Goal: Task Accomplishment & Management: Use online tool/utility

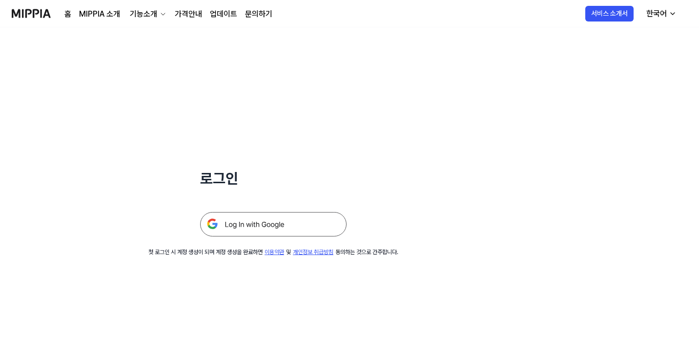
click at [285, 228] on img at bounding box center [273, 224] width 147 height 24
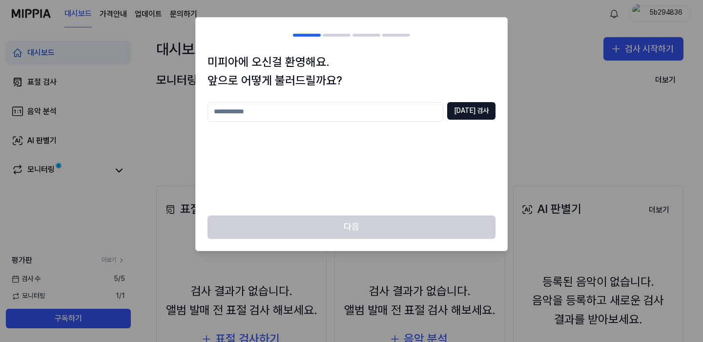
click at [361, 115] on input "text" at bounding box center [326, 112] width 236 height 20
type input "***"
click at [469, 116] on button "중복 검사" at bounding box center [471, 111] width 48 height 18
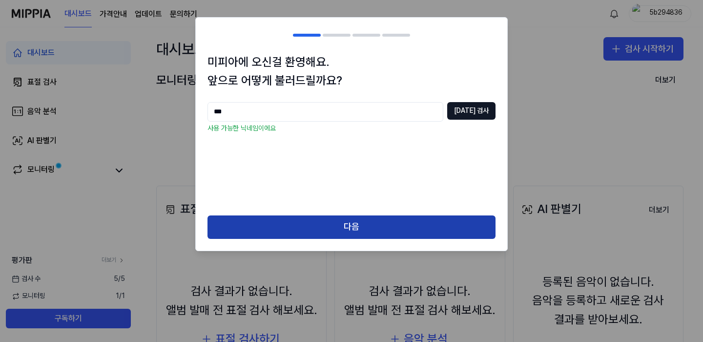
click at [403, 224] on button "다음" at bounding box center [352, 226] width 288 height 23
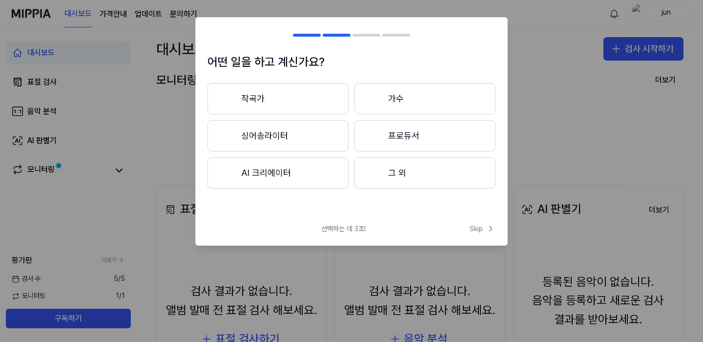
click at [309, 99] on button "작곡가" at bounding box center [278, 98] width 141 height 31
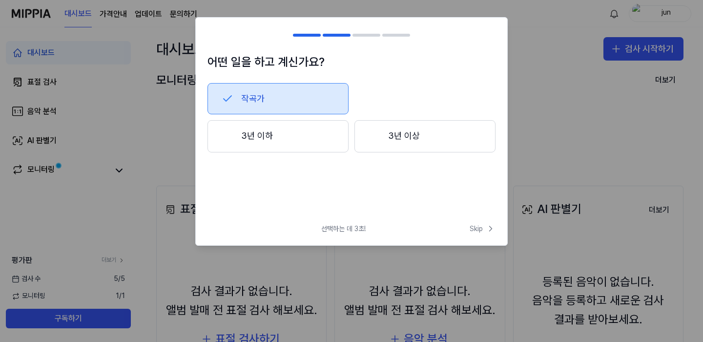
click at [319, 146] on button "3년 이하" at bounding box center [278, 136] width 141 height 32
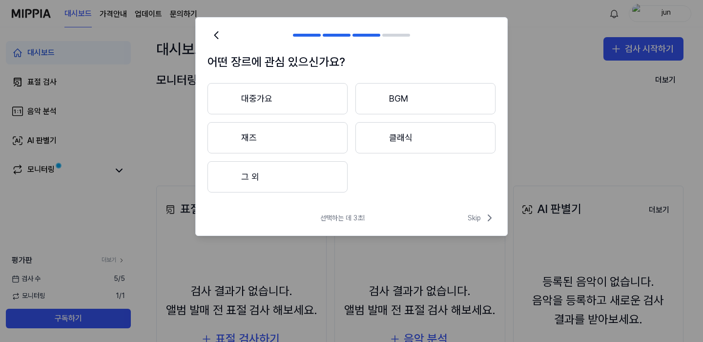
click at [296, 170] on button "그 외" at bounding box center [278, 176] width 140 height 31
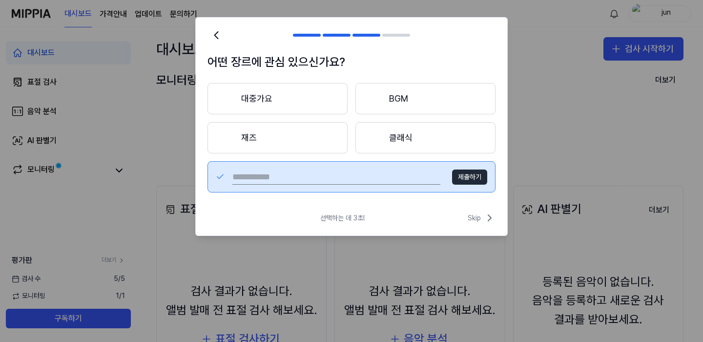
click at [469, 177] on button "제출하기" at bounding box center [469, 177] width 35 height 16
click at [286, 102] on button "대중가요" at bounding box center [278, 98] width 140 height 31
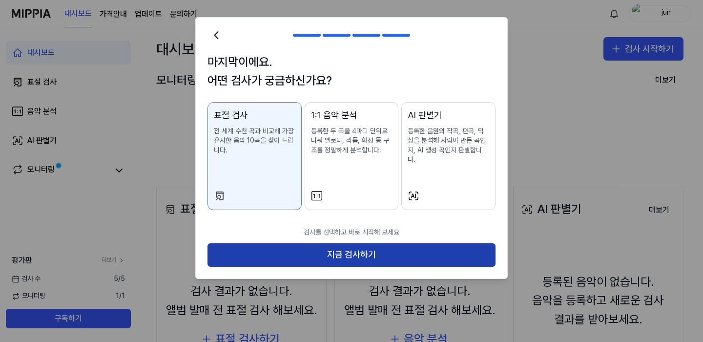
click at [379, 243] on button "지금 검사하기" at bounding box center [352, 254] width 288 height 23
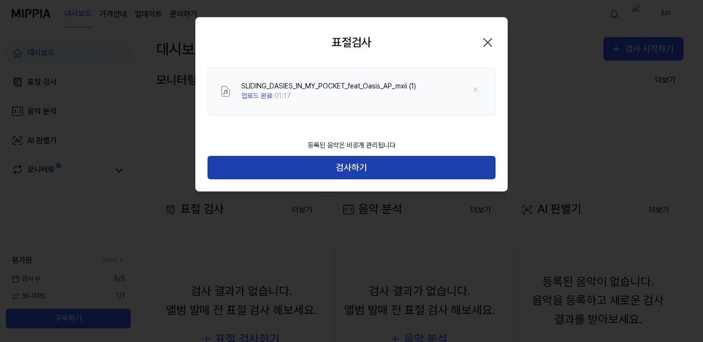
click at [422, 162] on button "검사하기" at bounding box center [352, 167] width 288 height 23
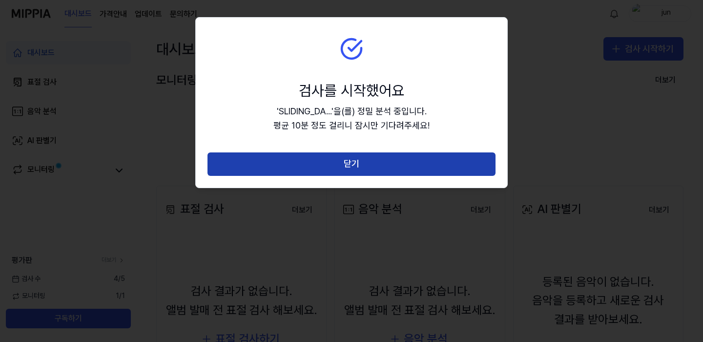
click at [422, 163] on button "닫기" at bounding box center [352, 163] width 288 height 23
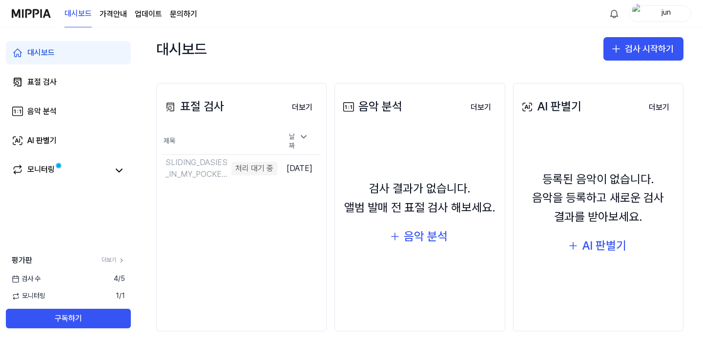
scroll to position [103, 0]
click at [251, 168] on td "SLIDING_DASIES_IN_MY_POCKET_feat_Oasis_AP_mxii (1) 구조 분석 중 이동하기" at bounding box center [220, 167] width 115 height 27
click at [74, 167] on link "모니터링" at bounding box center [61, 171] width 98 height 14
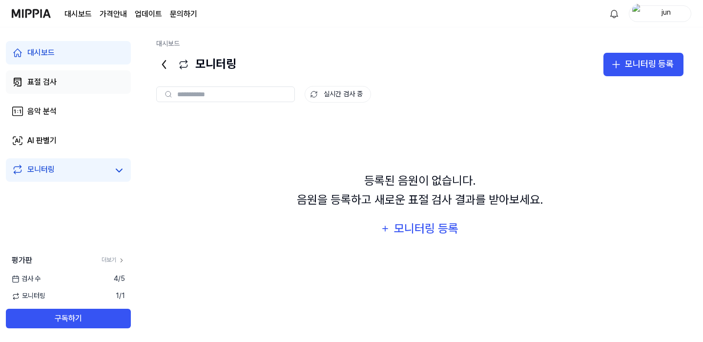
click at [44, 83] on div "표절 검사" at bounding box center [41, 82] width 29 height 12
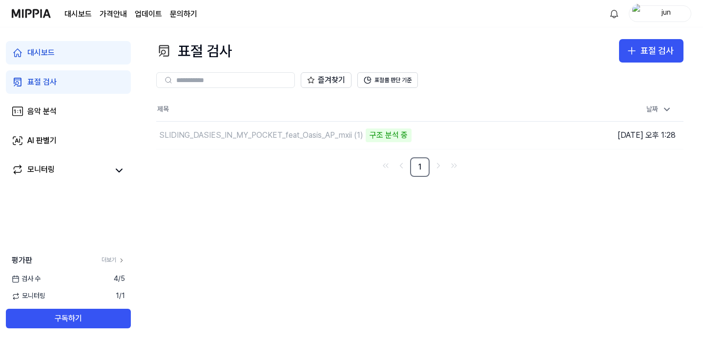
click at [53, 50] on div "대시보드" at bounding box center [40, 53] width 27 height 12
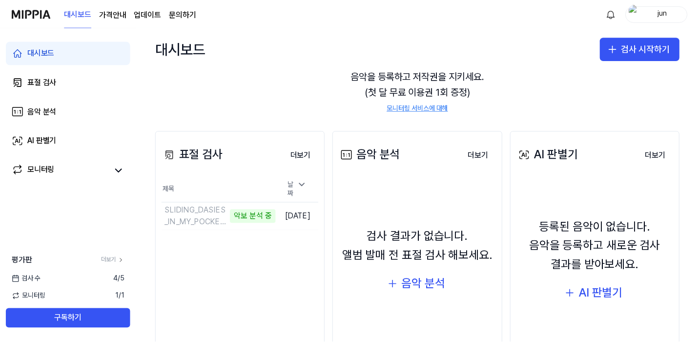
scroll to position [58, 0]
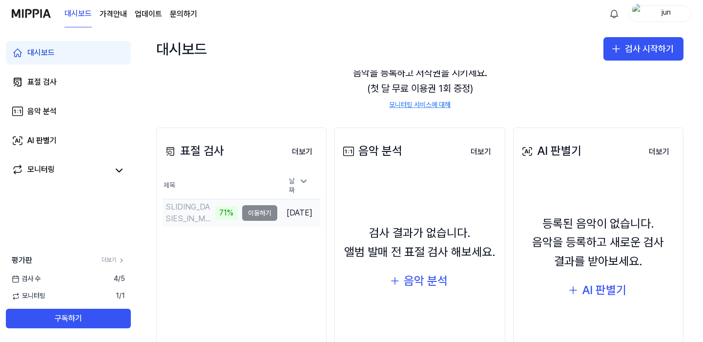
click at [215, 206] on div "71%" at bounding box center [226, 213] width 22 height 14
click at [216, 204] on div "SLIDING_DASIES_IN_MY_POCKET_feat_Oasis_AP_mxii (1)" at bounding box center [202, 212] width 72 height 23
click at [252, 210] on button "이동하기" at bounding box center [259, 213] width 35 height 16
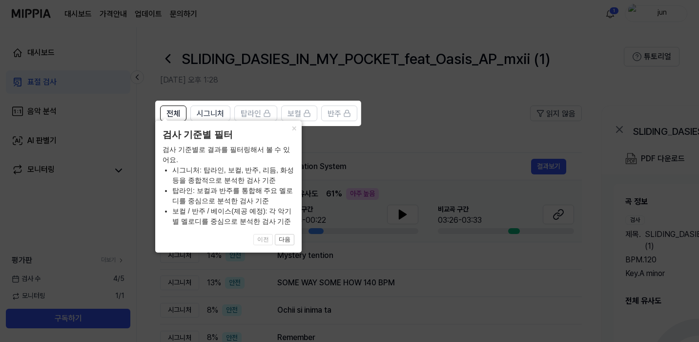
click at [288, 189] on li "탑라인: 보컬과 반주를 통합해 주요 멜로디를 중심으로 분석한 검사 기준" at bounding box center [233, 196] width 122 height 21
click at [293, 134] on button "×" at bounding box center [294, 128] width 16 height 14
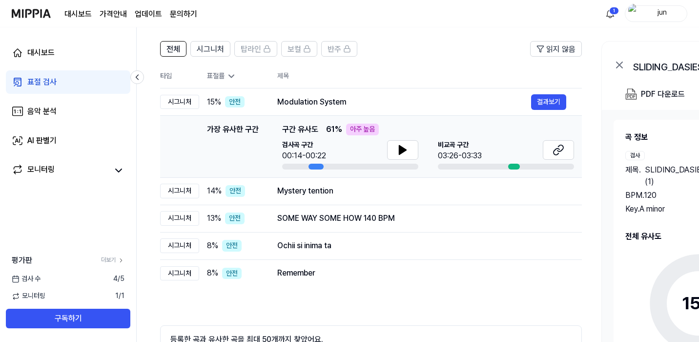
scroll to position [65, 0]
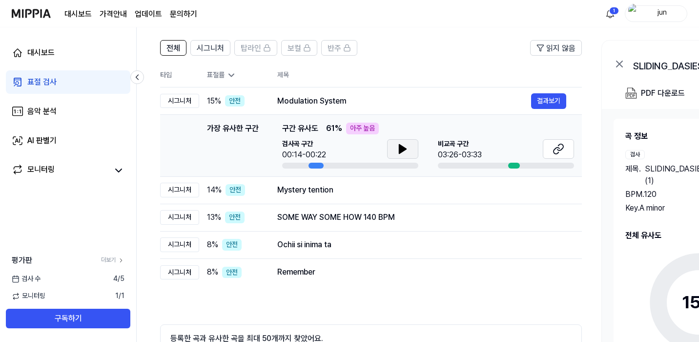
click at [402, 151] on icon at bounding box center [402, 149] width 7 height 9
click at [397, 150] on icon at bounding box center [403, 149] width 12 height 12
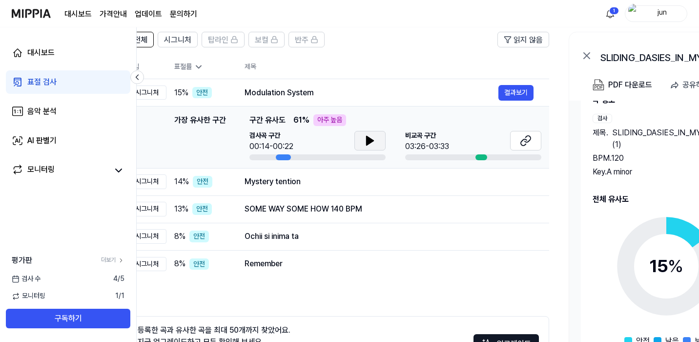
scroll to position [0, 0]
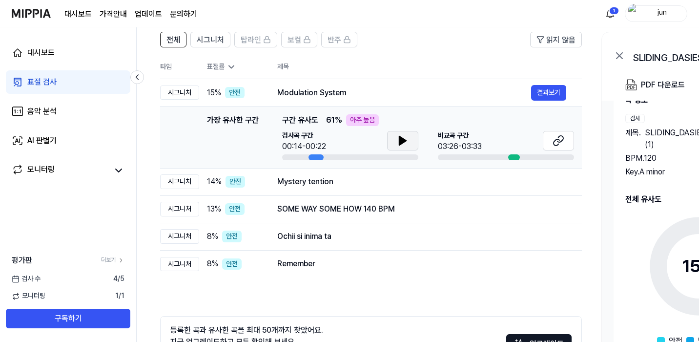
click at [398, 136] on icon at bounding box center [403, 141] width 12 height 12
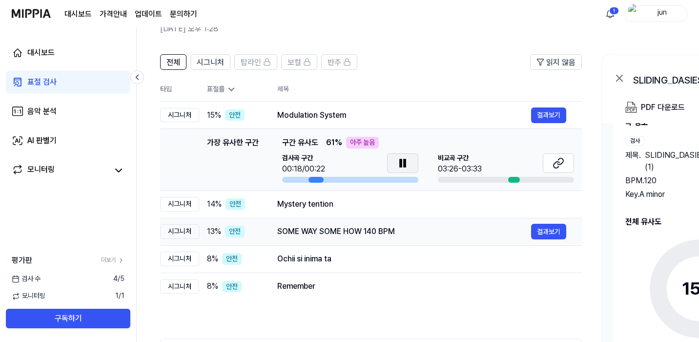
scroll to position [49, 0]
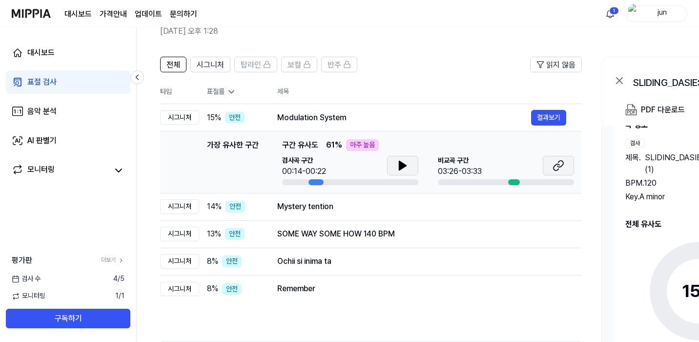
click at [549, 165] on button at bounding box center [558, 166] width 31 height 20
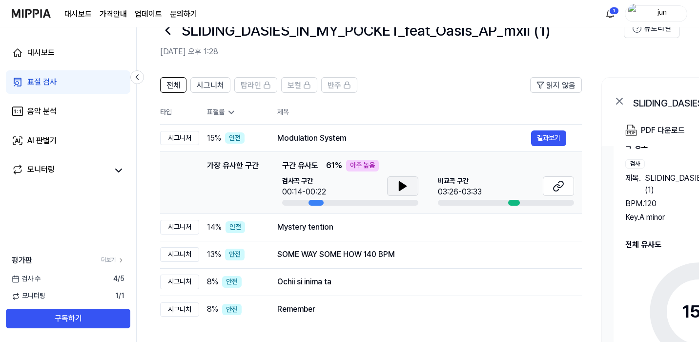
scroll to position [25, 0]
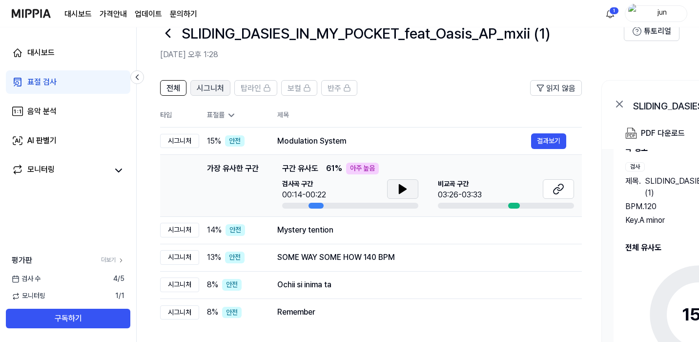
click at [197, 89] on span "시그니처" at bounding box center [210, 89] width 27 height 12
click at [212, 86] on span "시그니처" at bounding box center [210, 89] width 27 height 12
click at [401, 191] on icon at bounding box center [402, 189] width 7 height 9
click at [401, 191] on icon at bounding box center [401, 189] width 2 height 8
click at [557, 190] on icon at bounding box center [559, 189] width 12 height 12
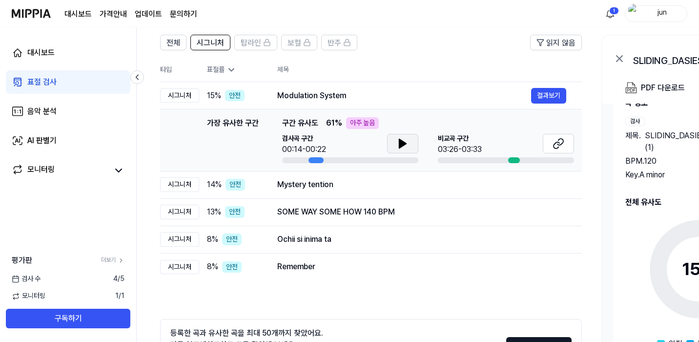
scroll to position [85, 0]
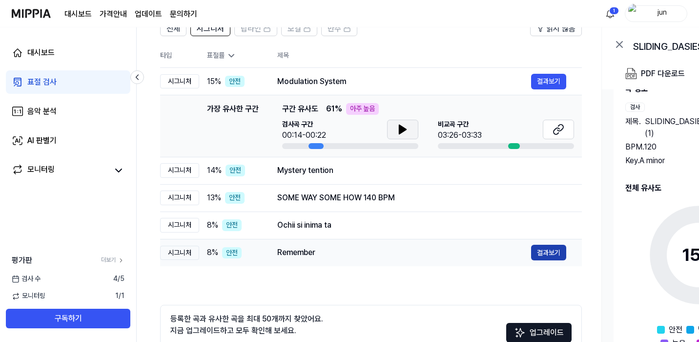
click at [539, 254] on button "결과보기" at bounding box center [548, 253] width 35 height 16
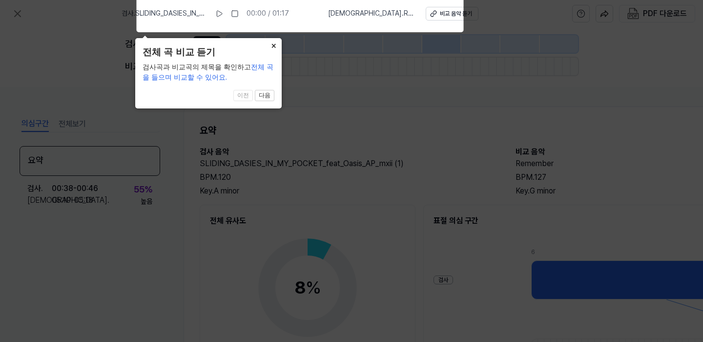
click at [273, 45] on button "×" at bounding box center [274, 45] width 16 height 14
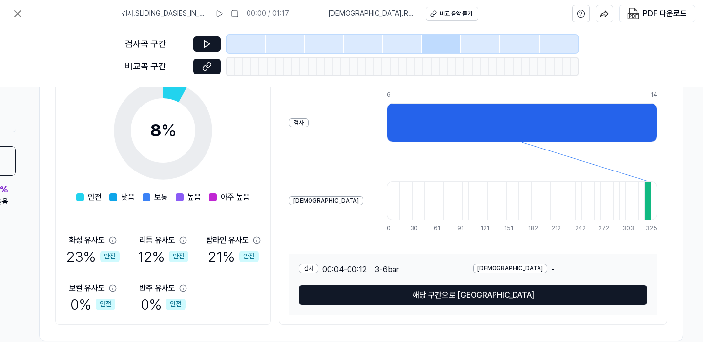
scroll to position [158, 148]
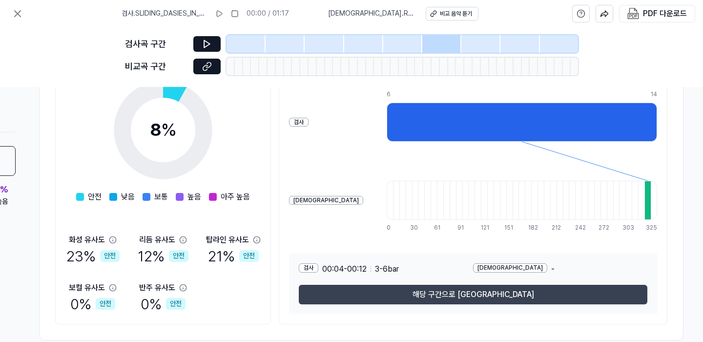
click at [449, 289] on button "해당 구간으로 이동" at bounding box center [473, 295] width 349 height 20
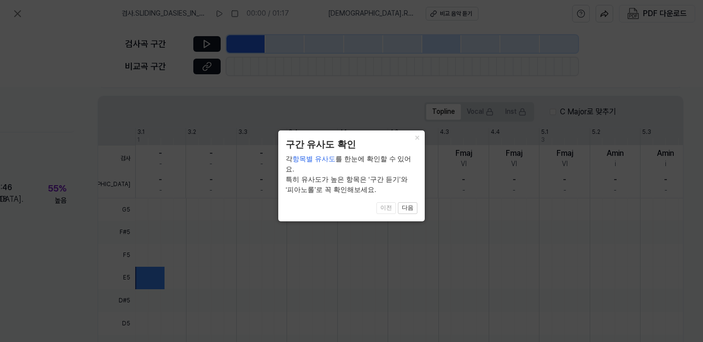
scroll to position [304, 90]
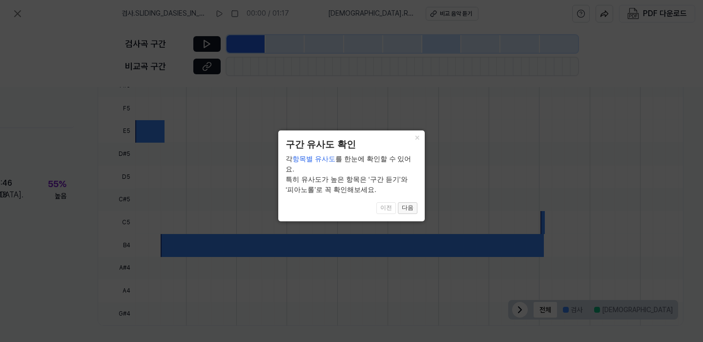
click at [413, 202] on button "다음" at bounding box center [408, 208] width 20 height 12
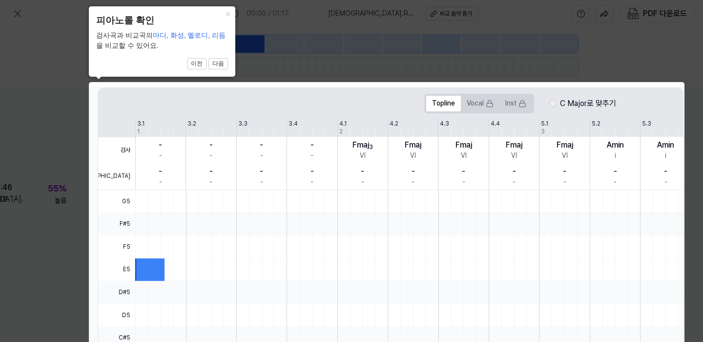
click at [369, 190] on div at bounding box center [538, 201] width 807 height 23
click at [215, 63] on button "다음" at bounding box center [219, 64] width 20 height 12
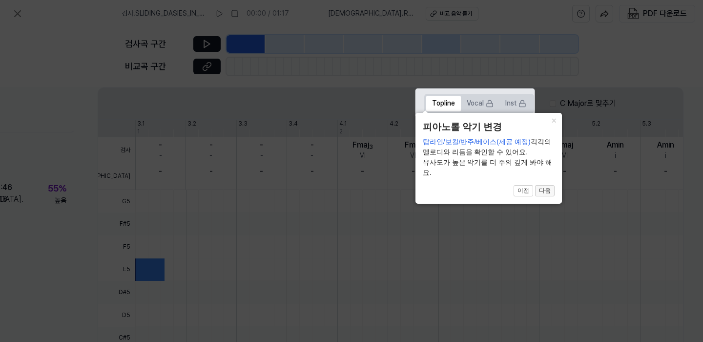
click at [543, 189] on button "다음" at bounding box center [545, 191] width 20 height 12
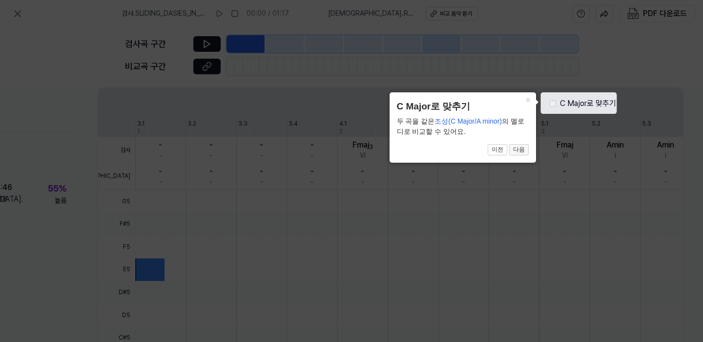
click at [527, 147] on button "다음" at bounding box center [519, 150] width 20 height 12
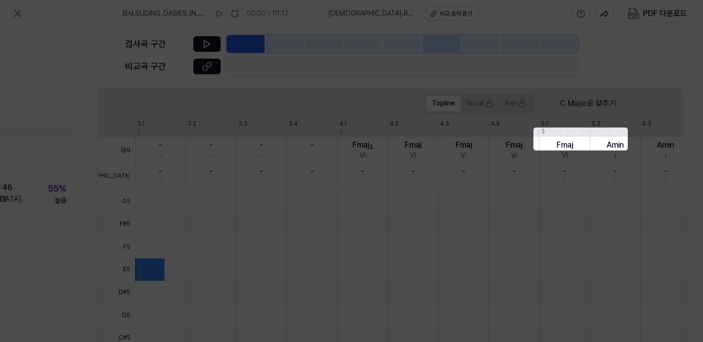
scroll to position [311, 90]
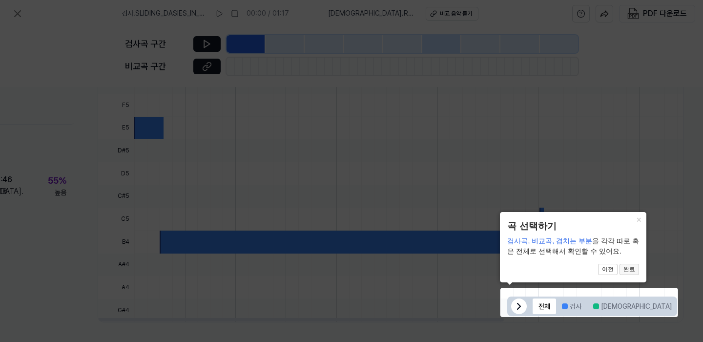
click at [631, 271] on button "완료" at bounding box center [630, 270] width 20 height 12
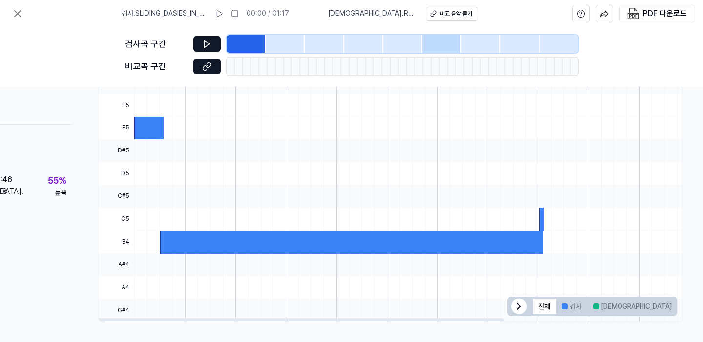
click at [513, 304] on icon at bounding box center [519, 306] width 12 height 12
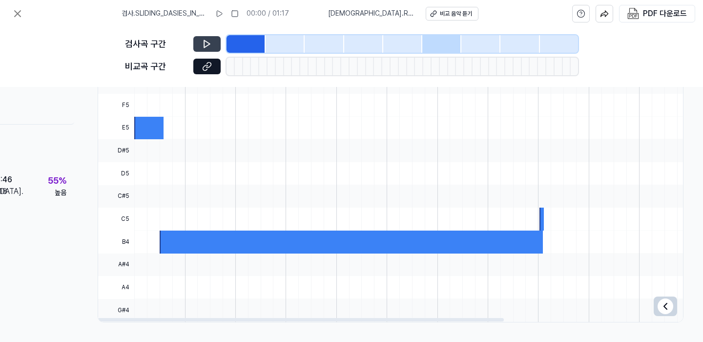
click at [205, 45] on icon at bounding box center [207, 44] width 10 height 10
click at [205, 46] on icon at bounding box center [205, 44] width 1 height 6
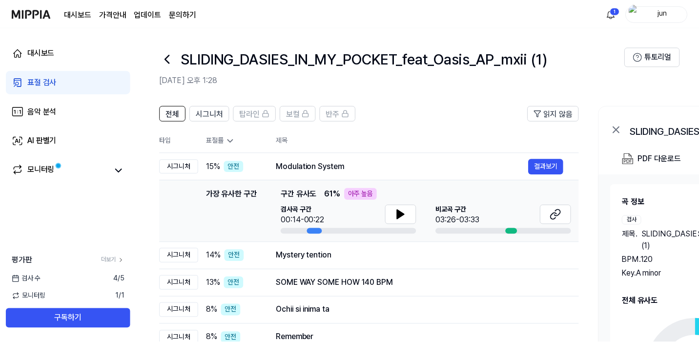
scroll to position [85, 0]
